Goal: Task Accomplishment & Management: Use online tool/utility

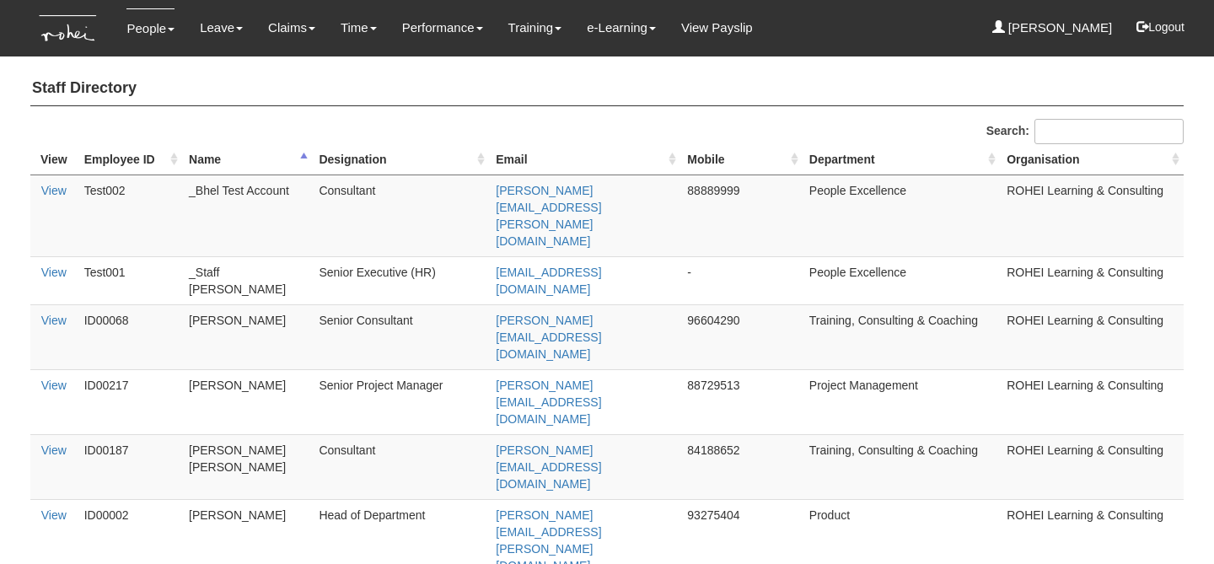
select select "50"
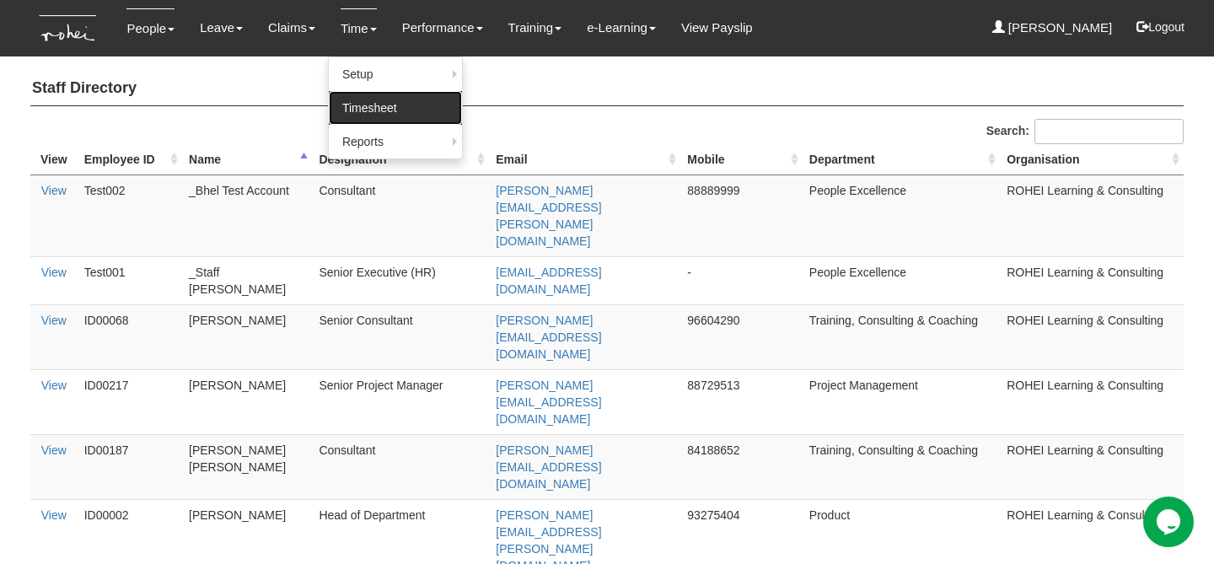
click at [341, 120] on link "Timesheet" at bounding box center [395, 108] width 133 height 34
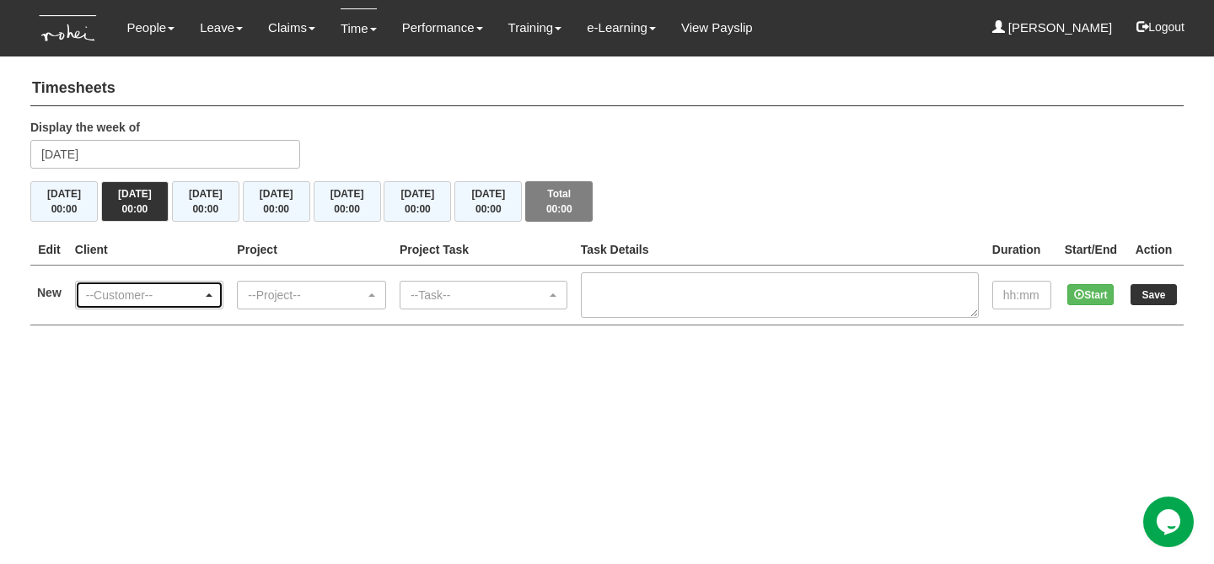
click at [201, 298] on div "--Customer--" at bounding box center [144, 295] width 117 height 17
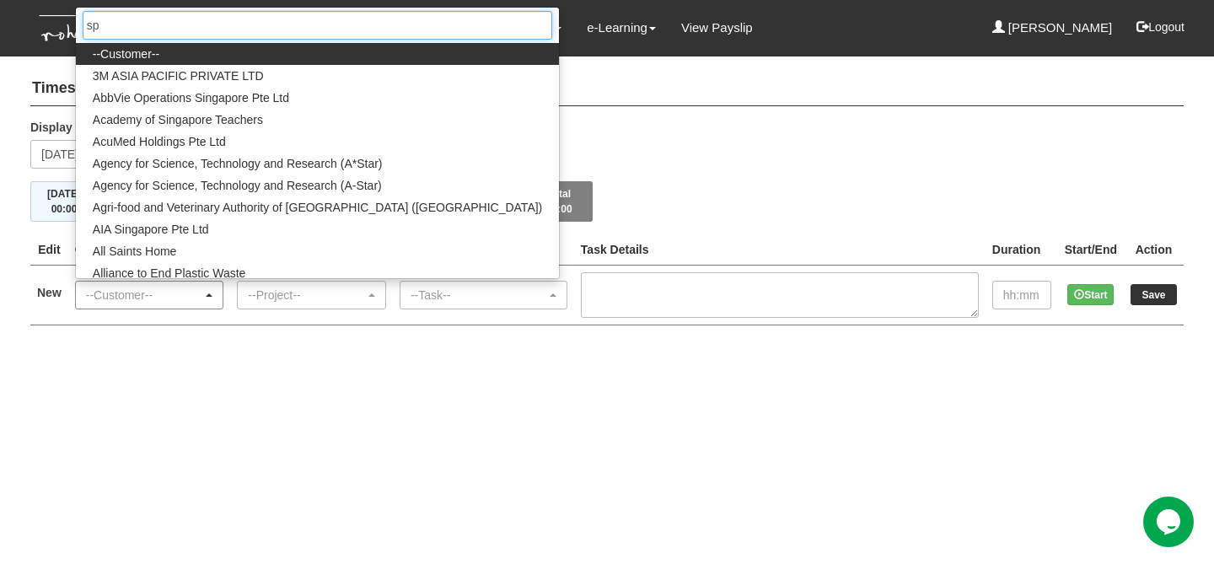
type input "sps"
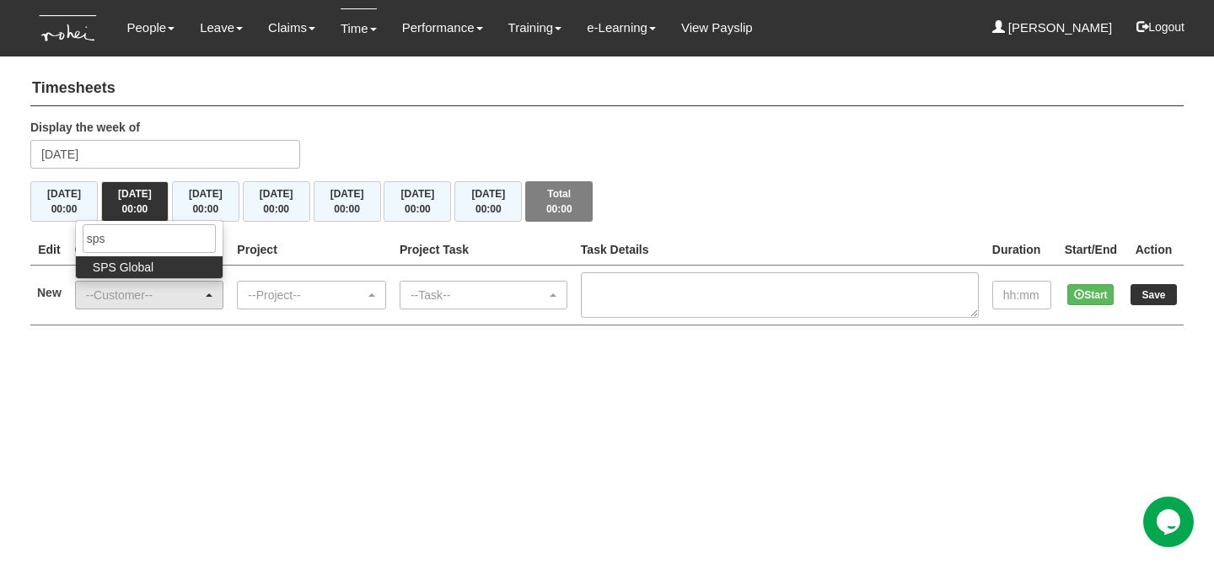
click at [180, 265] on link "SPS Global" at bounding box center [150, 267] width 148 height 22
select select "904"
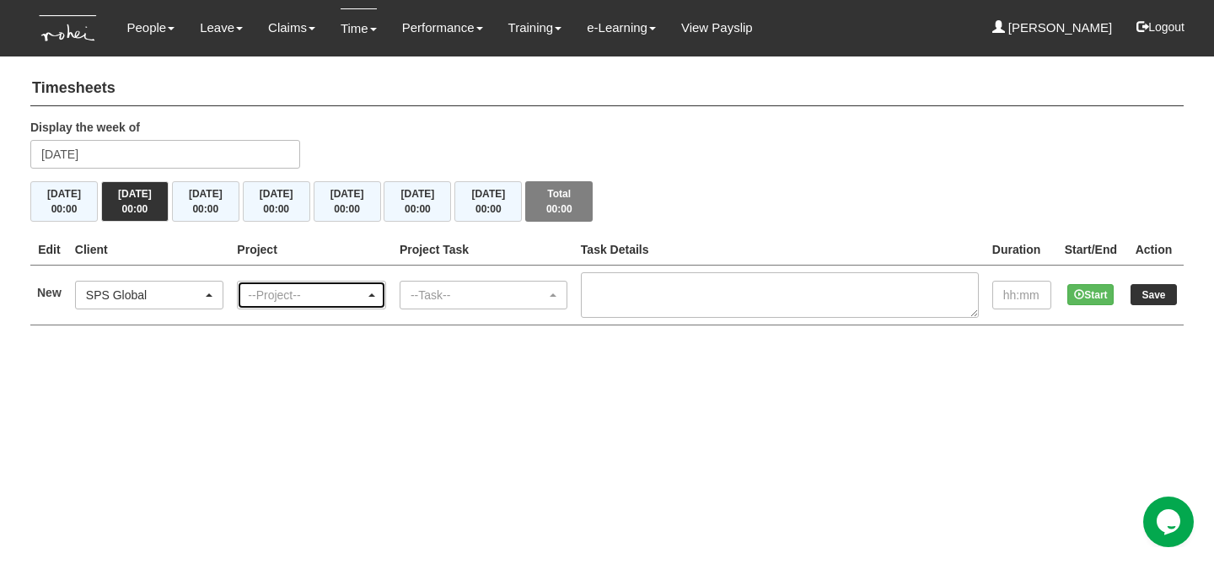
click at [289, 289] on div "--Project--" at bounding box center [306, 295] width 117 height 17
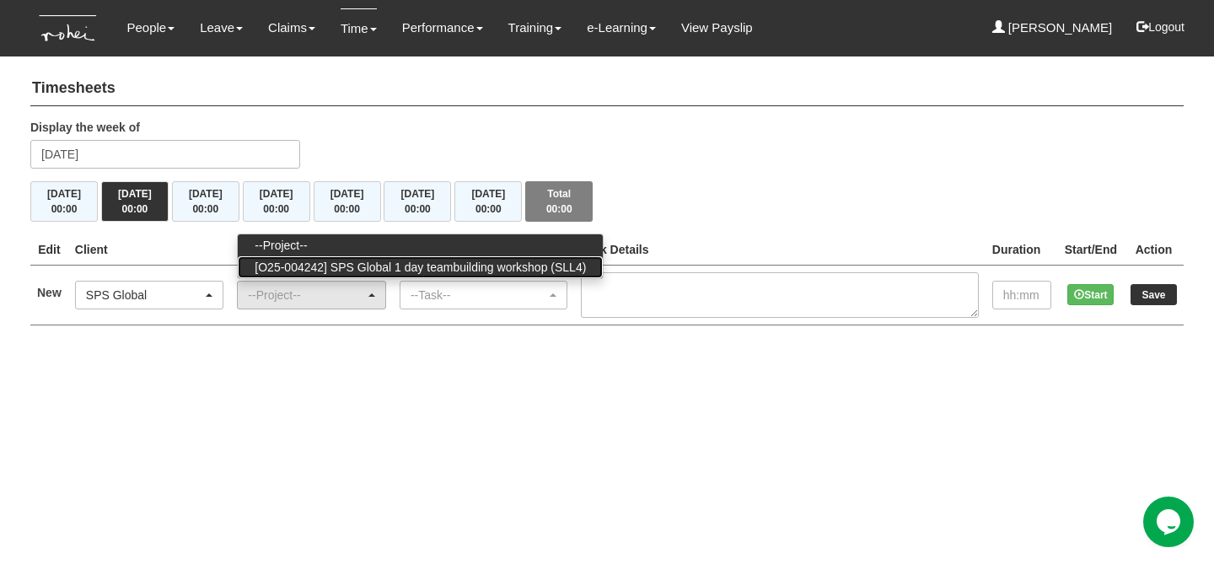
click at [336, 272] on span "[O25-004242] SPS Global 1 day teambuilding workshop (SLL4)" at bounding box center [420, 267] width 331 height 17
select select "2862"
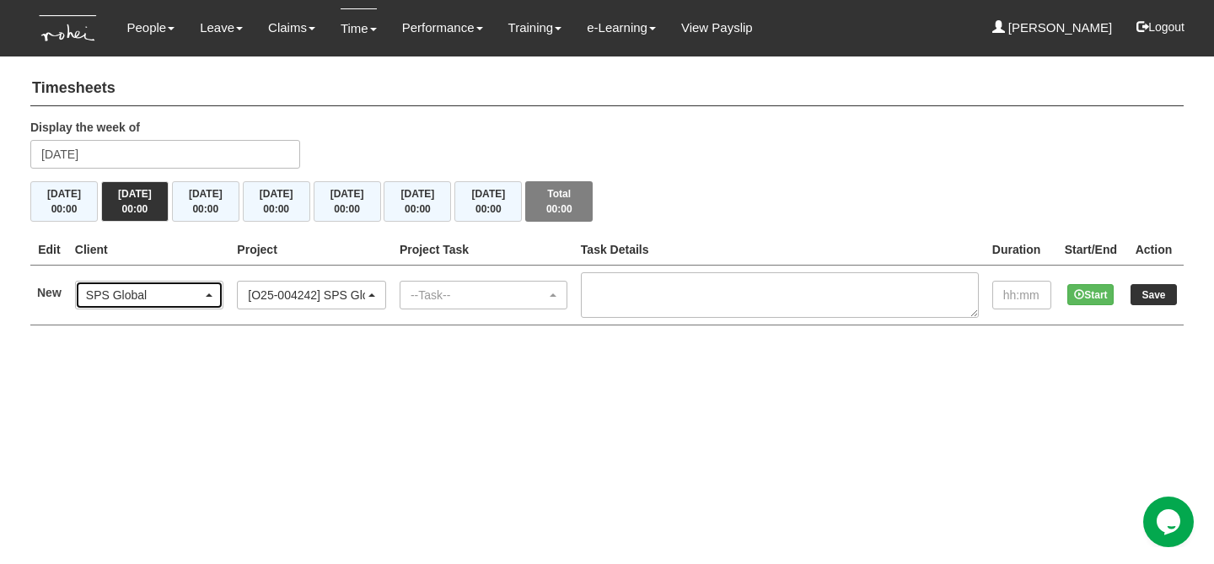
click at [201, 298] on div "SPS Global" at bounding box center [144, 295] width 117 height 17
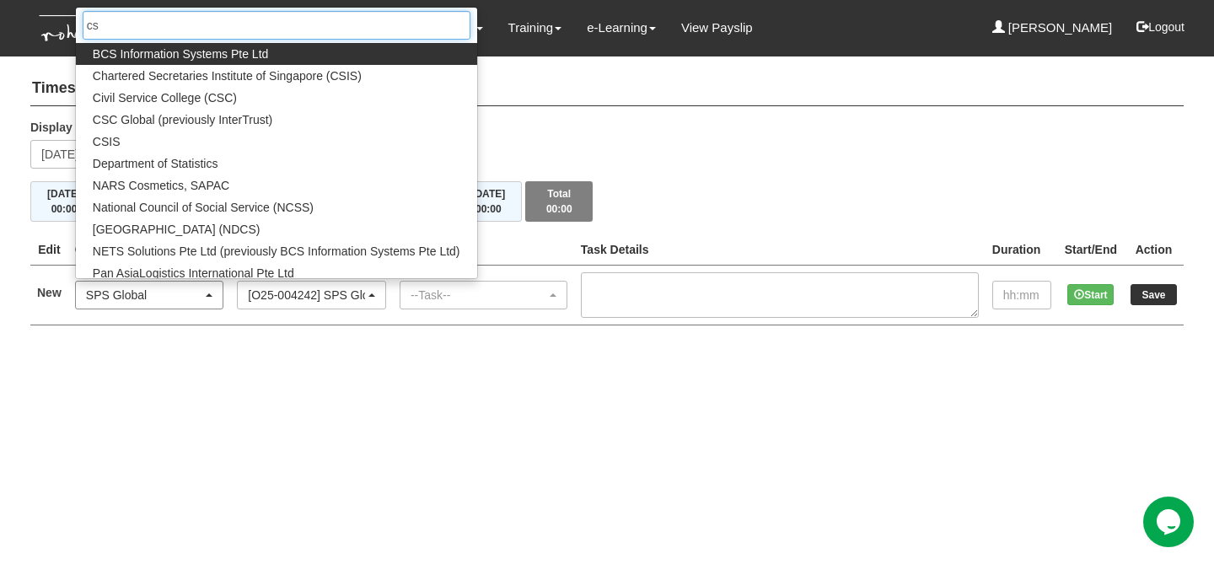
type input "csc"
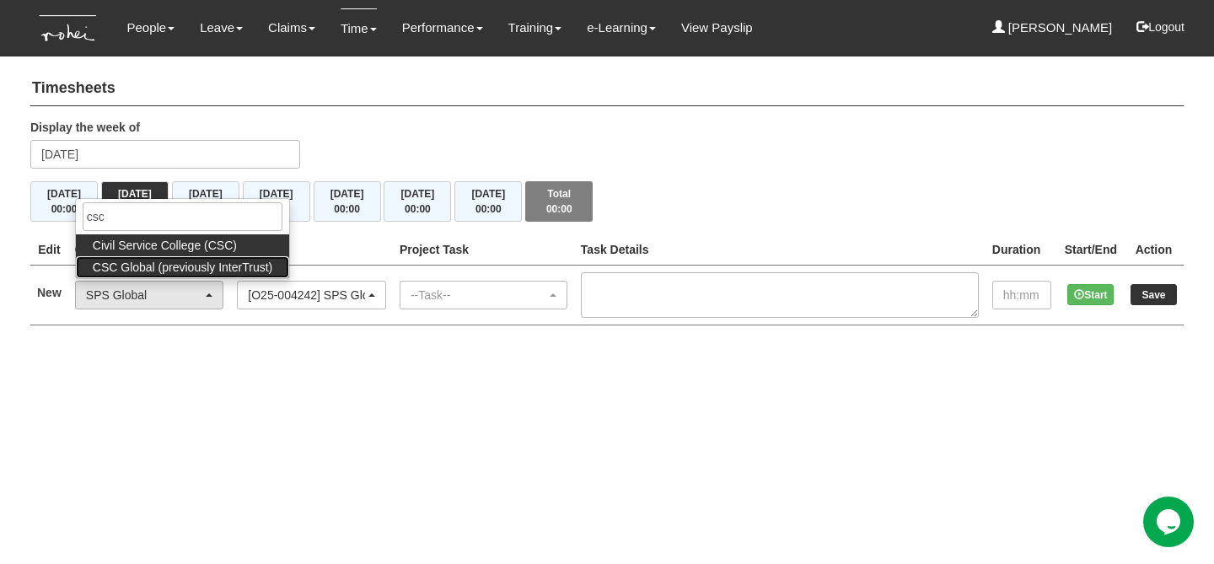
click at [178, 263] on span "CSC Global (previously InterTrust)" at bounding box center [183, 267] width 180 height 17
select select "894"
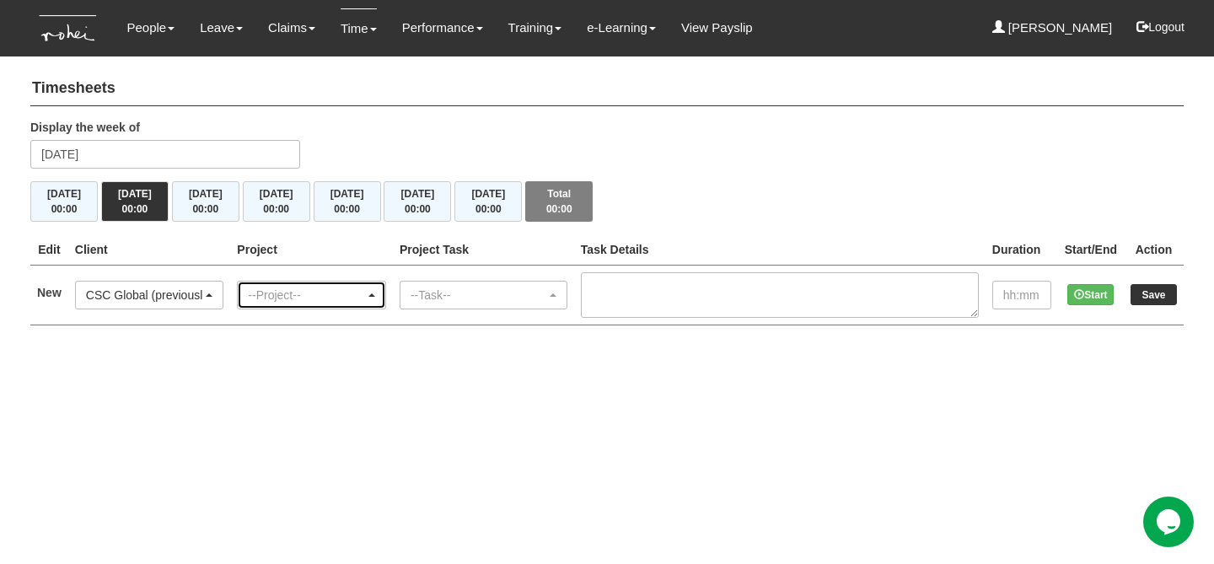
click at [308, 293] on div "--Project--" at bounding box center [306, 295] width 117 height 17
